Goal: Find specific page/section: Find specific page/section

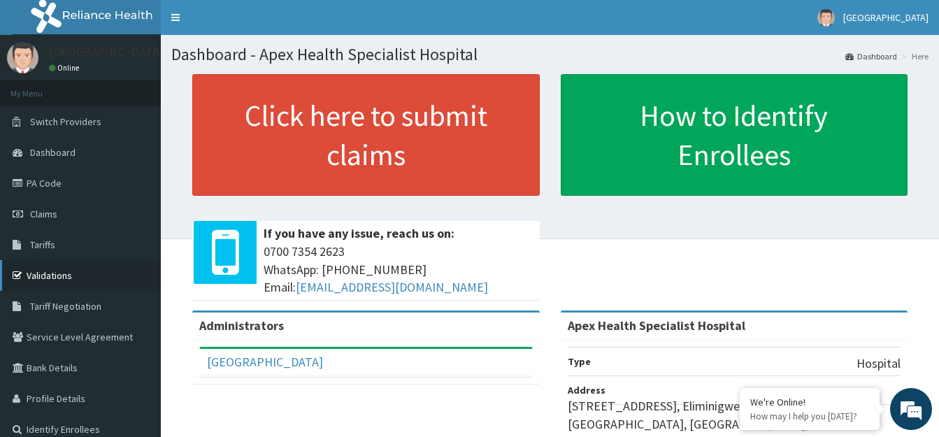
click at [113, 271] on link "Validations" at bounding box center [80, 275] width 161 height 31
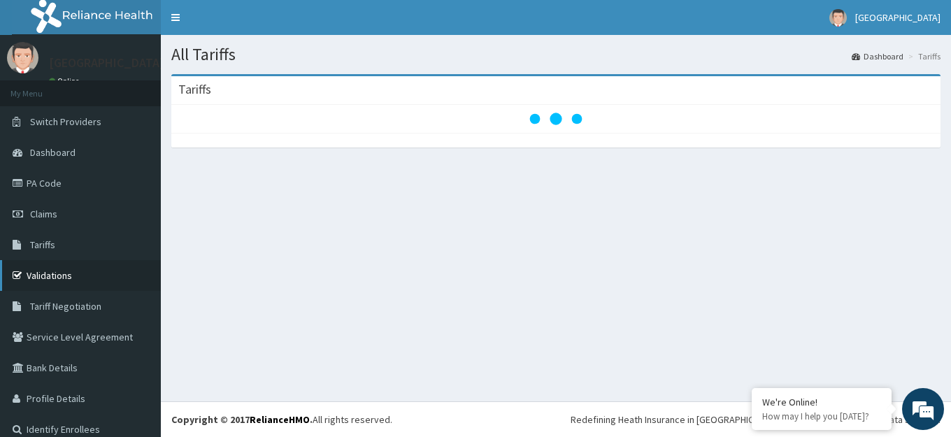
click at [66, 267] on link "Validations" at bounding box center [80, 275] width 161 height 31
